Goal: Task Accomplishment & Management: Complete application form

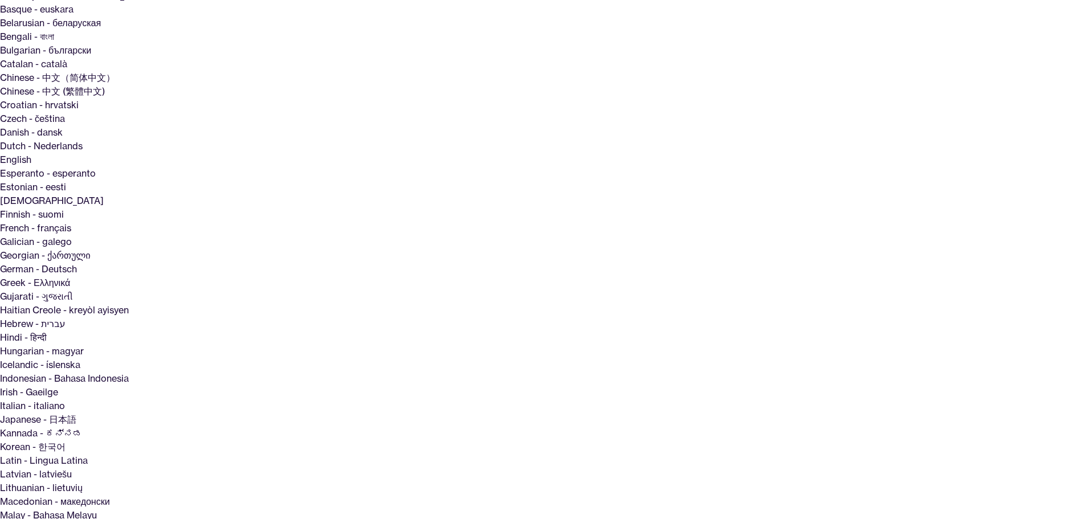
scroll to position [108, 0]
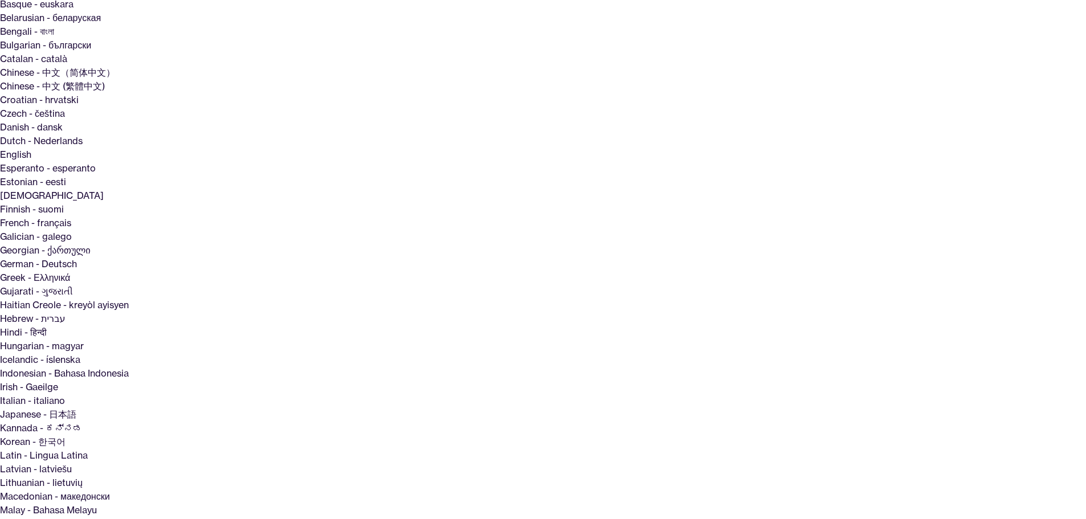
drag, startPoint x: 500, startPoint y: 252, endPoint x: 638, endPoint y: 255, distance: 138.0
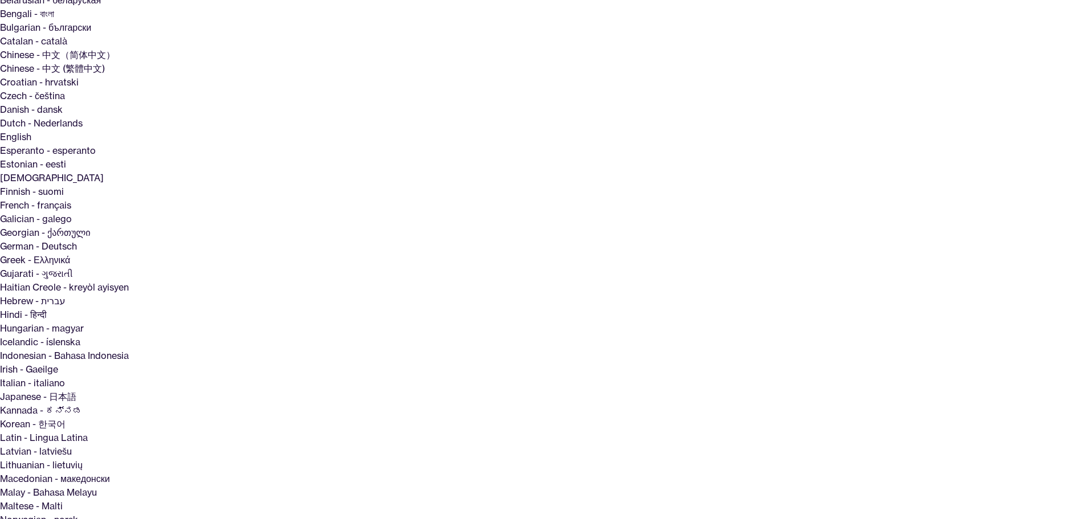
scroll to position [137, 0]
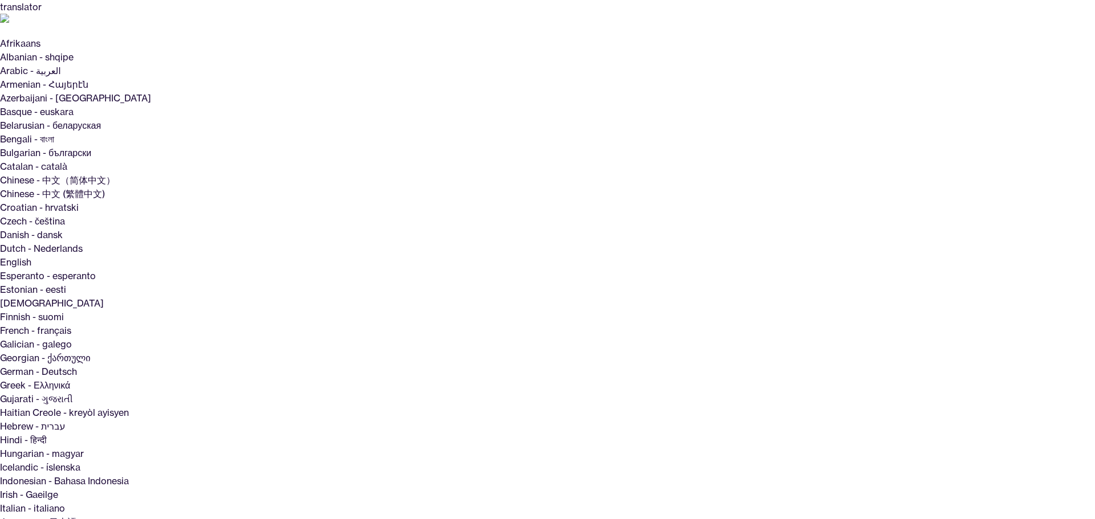
type input "**********"
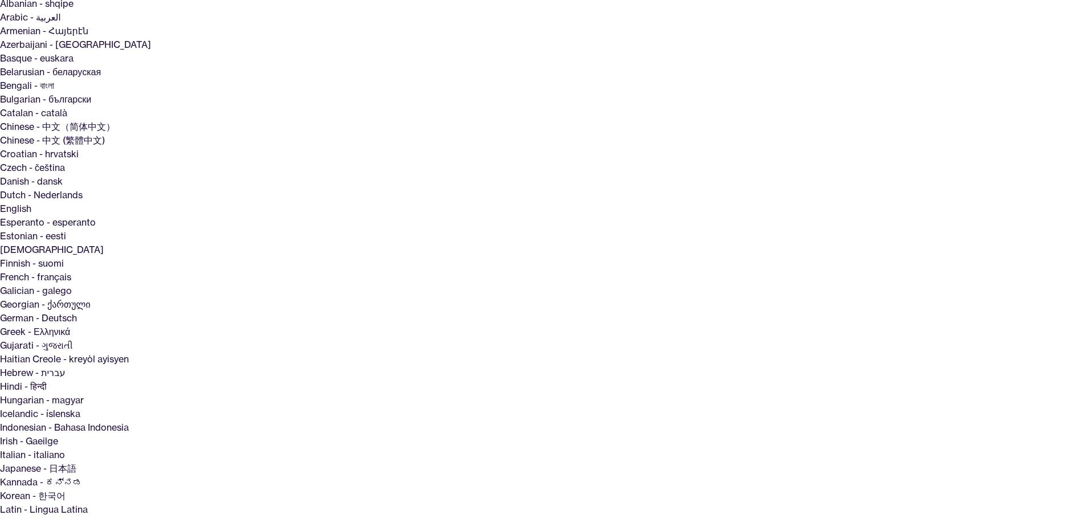
scroll to position [112, 0]
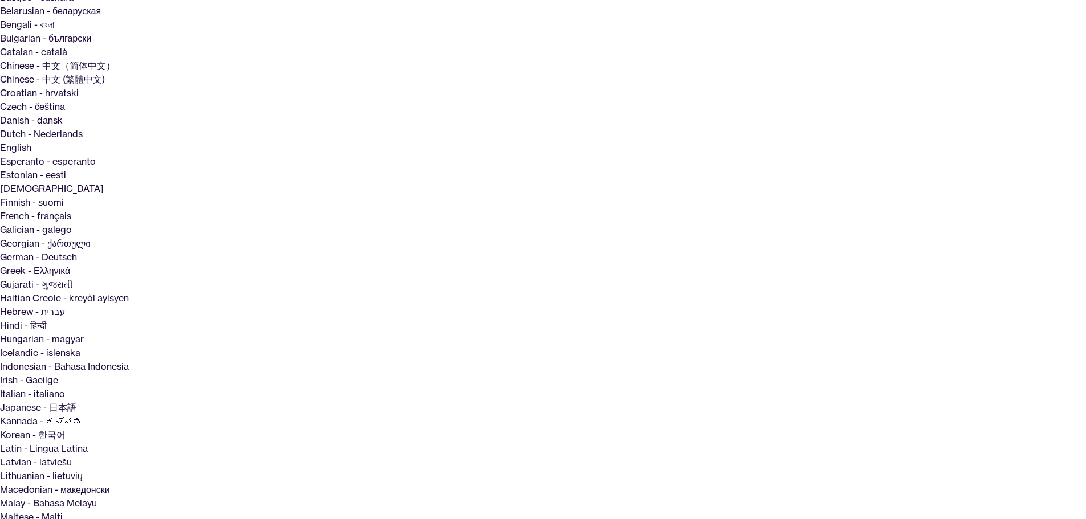
scroll to position [148, 0]
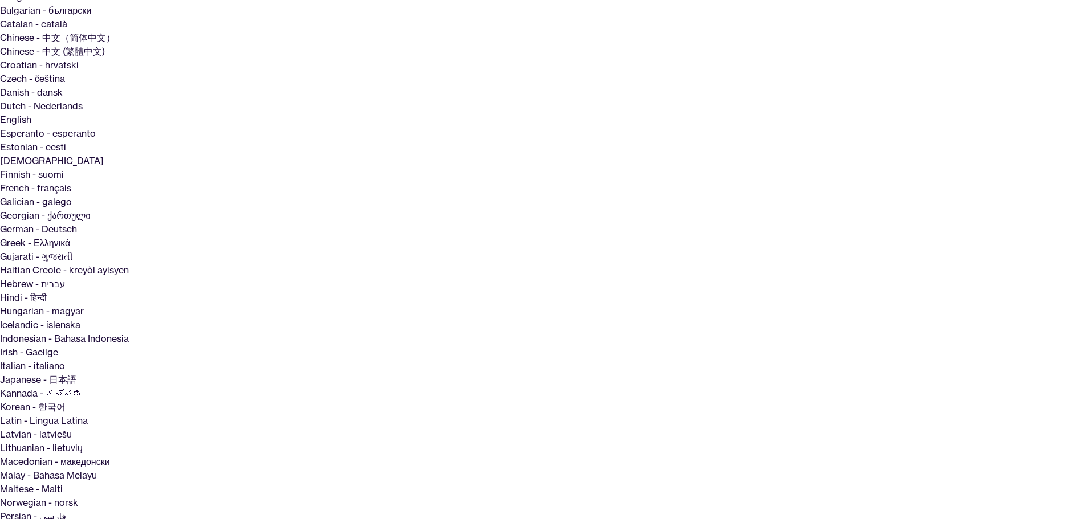
scroll to position [148, 0]
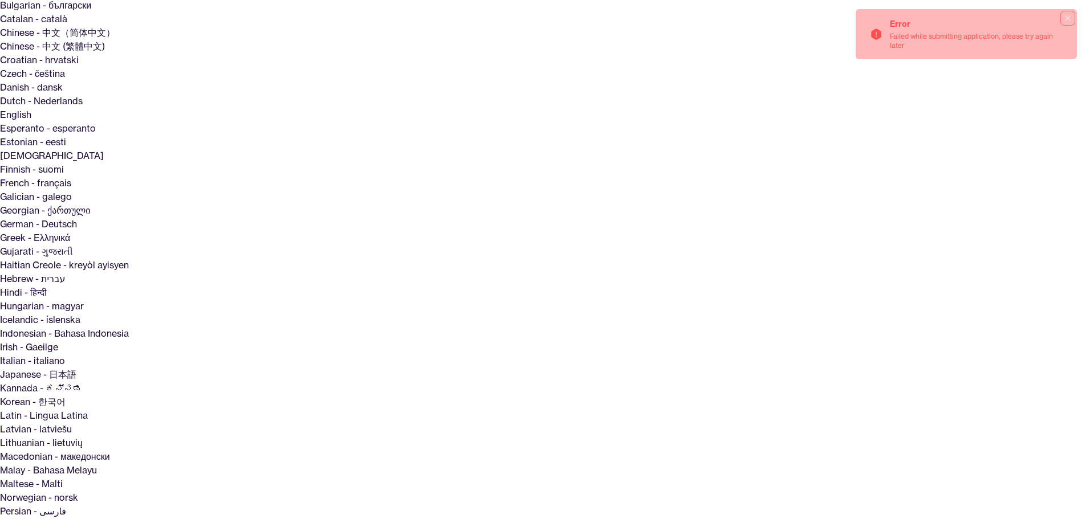
click at [1071, 16] on icon "Notifications (F8)" at bounding box center [1067, 18] width 9 height 9
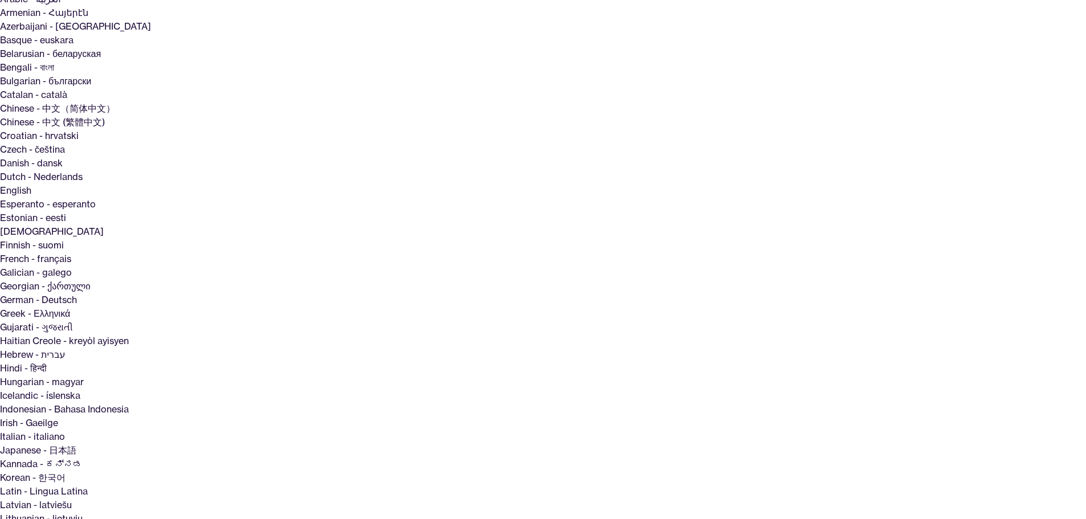
scroll to position [0, 0]
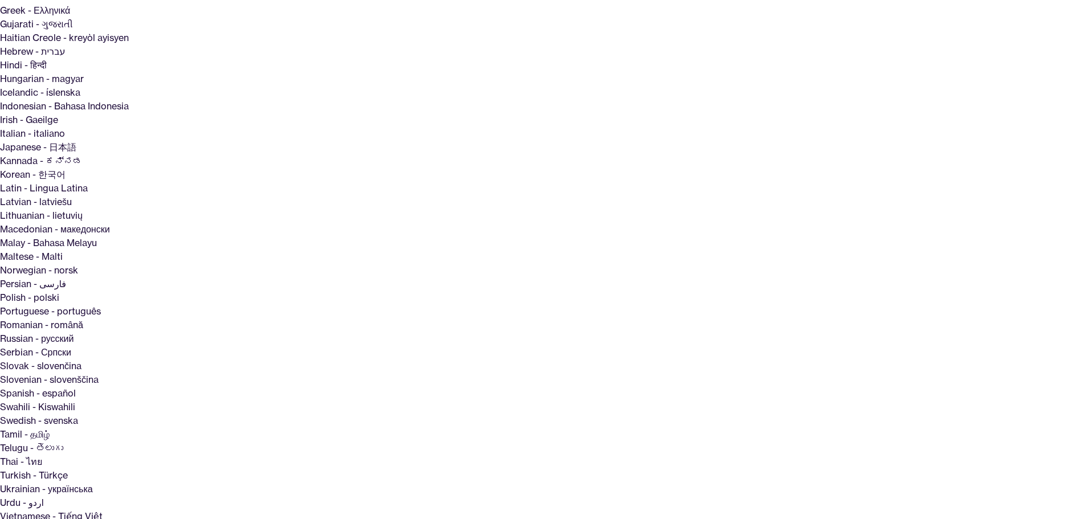
scroll to position [393, 0]
